Goal: Transaction & Acquisition: Subscribe to service/newsletter

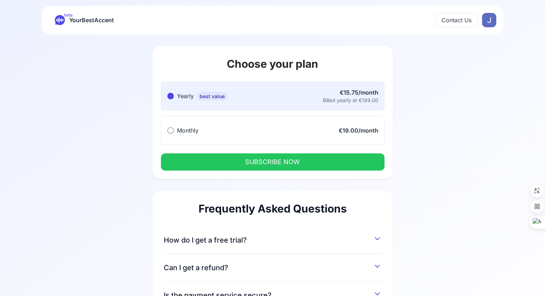
click at [354, 133] on div "€19.00/month" at bounding box center [358, 130] width 40 height 9
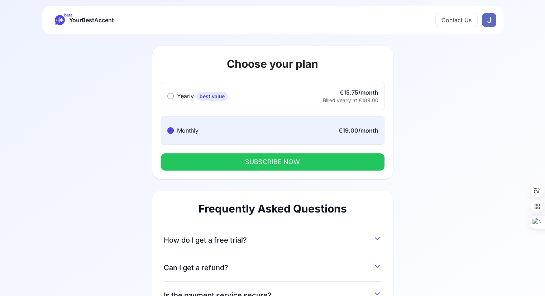
click at [354, 105] on button "Yearly best value Yearly best value €15.75/month Billed yearly at €189.00" at bounding box center [272, 96] width 223 height 29
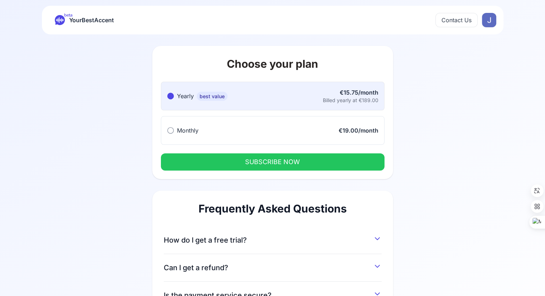
click at [220, 96] on span "best value" at bounding box center [212, 96] width 31 height 9
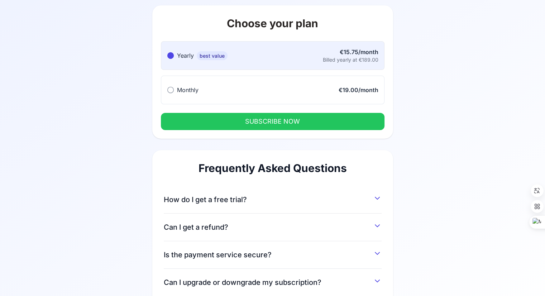
scroll to position [91, 0]
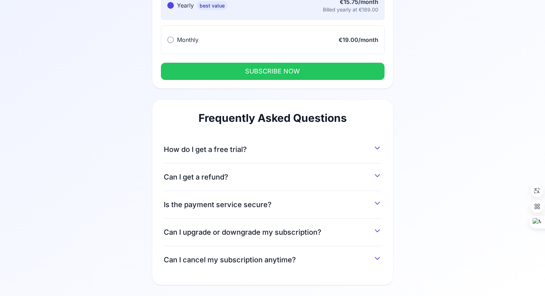
click at [325, 150] on button "How do I get a free trial?" at bounding box center [273, 147] width 218 height 13
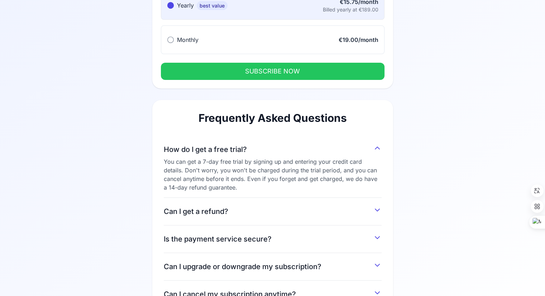
click at [325, 150] on button "How do I get a free trial?" at bounding box center [273, 147] width 218 height 13
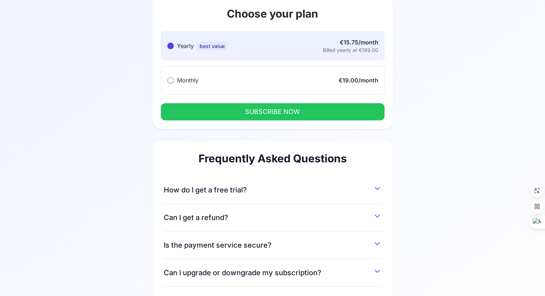
scroll to position [0, 0]
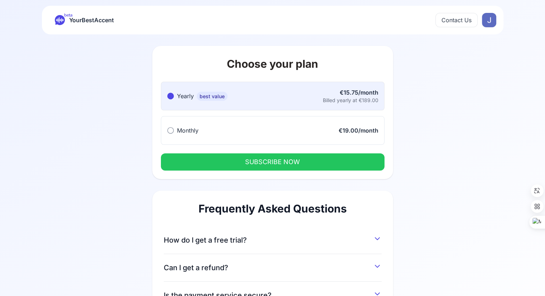
click at [458, 27] on div "beta YourBestAccent Contact Us" at bounding box center [272, 20] width 461 height 29
click at [458, 26] on button "Contact Us" at bounding box center [456, 20] width 42 height 14
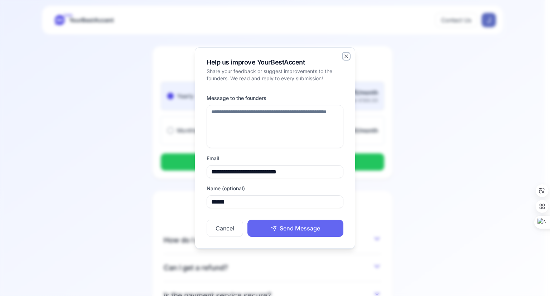
click at [347, 54] on icon "button" at bounding box center [346, 56] width 6 height 6
